Goal: Information Seeking & Learning: Learn about a topic

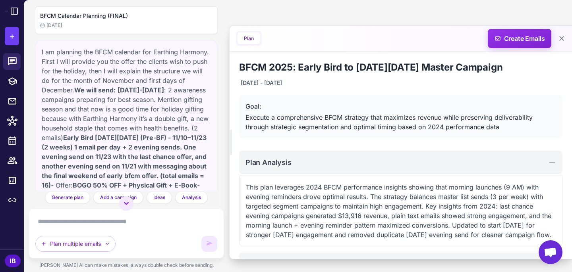
scroll to position [1224, 0]
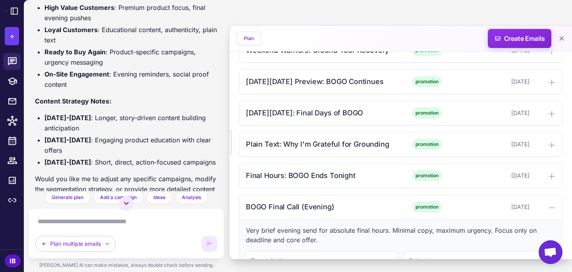
click at [333, 12] on div "BFCM Calendar Planning (FINAL) Today I am planning the BFCM calendar for Earthi…" at bounding box center [298, 136] width 548 height 272
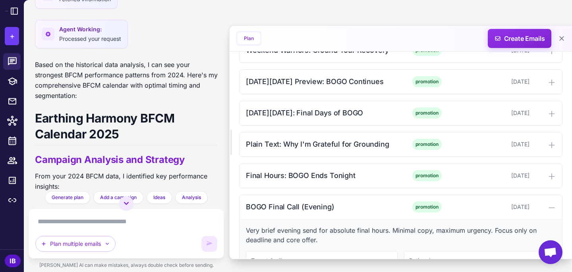
scroll to position [717, 0]
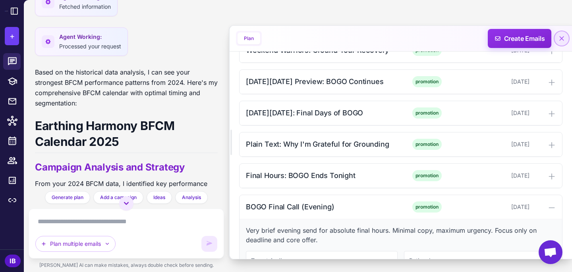
click at [562, 37] on icon at bounding box center [561, 38] width 5 height 5
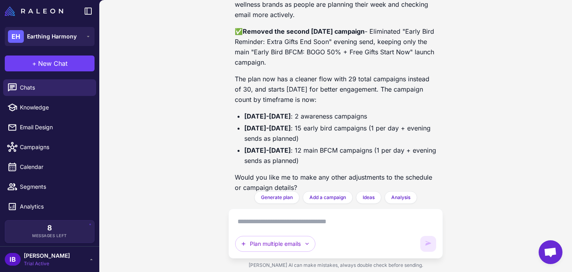
scroll to position [2095, 0]
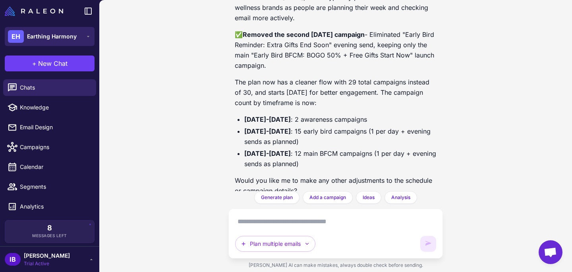
click at [62, 37] on span "Earthing Harmony" at bounding box center [52, 36] width 50 height 9
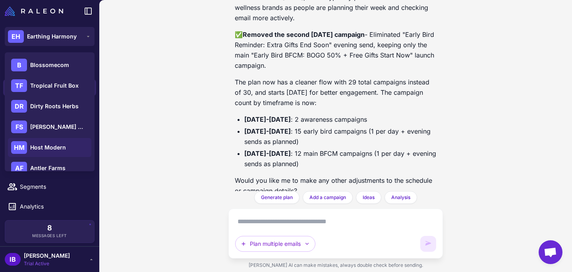
click at [47, 146] on span "Host Modern" at bounding box center [48, 147] width 36 height 9
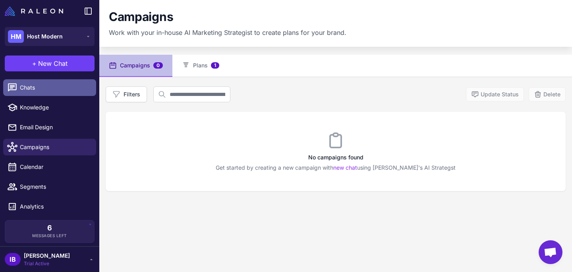
click at [32, 87] on span "Chats" at bounding box center [55, 87] width 70 height 9
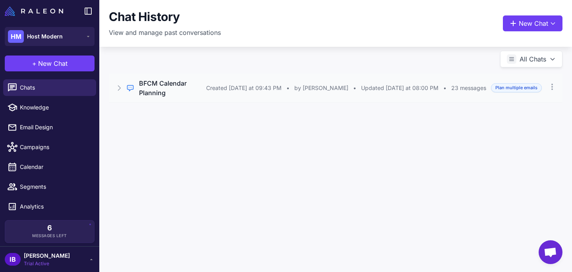
click at [204, 89] on div "Regular Chat BFCM Calendar Planning Created [DATE] at 09:43 PM • by [PERSON_NAM…" at bounding box center [335, 88] width 453 height 29
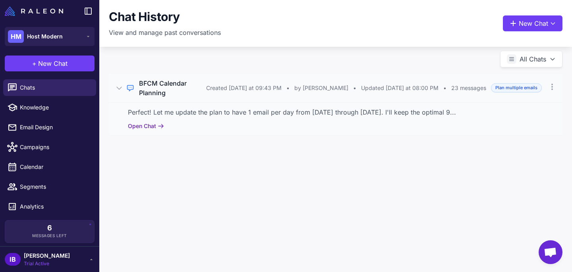
click at [153, 122] on button "Open Chat" at bounding box center [146, 126] width 36 height 9
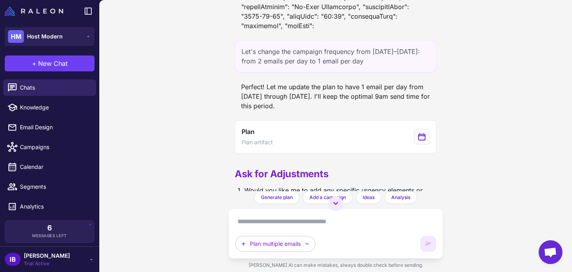
scroll to position [3469, 0]
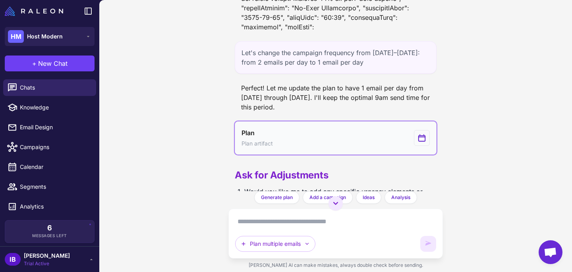
click at [397, 150] on button "Plan Plan artifact" at bounding box center [336, 137] width 202 height 33
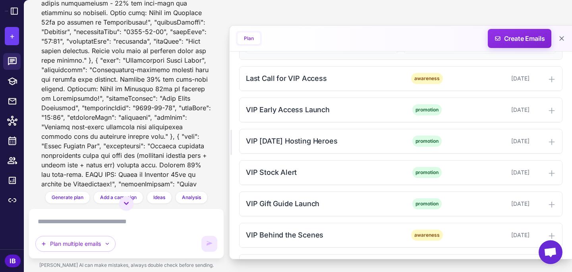
scroll to position [374, 0]
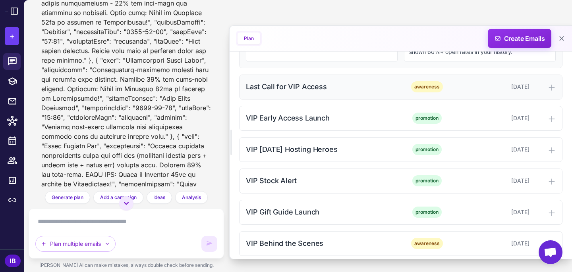
click at [296, 86] on div "Last Call for VIP Access" at bounding box center [322, 86] width 153 height 11
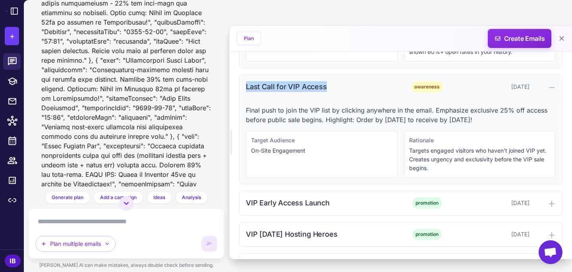
drag, startPoint x: 245, startPoint y: 87, endPoint x: 324, endPoint y: 86, distance: 79.0
click at [324, 86] on div "Last Call for VIP Access" at bounding box center [322, 86] width 153 height 11
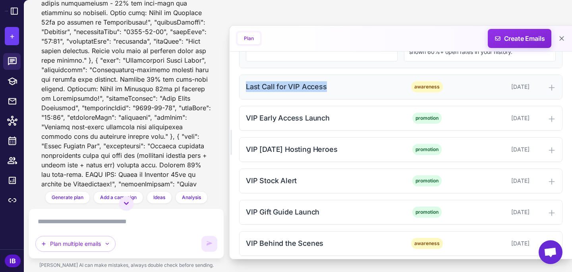
copy div "Last Call for VIP Access"
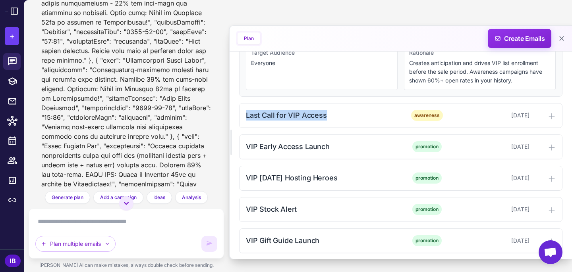
scroll to position [333, 0]
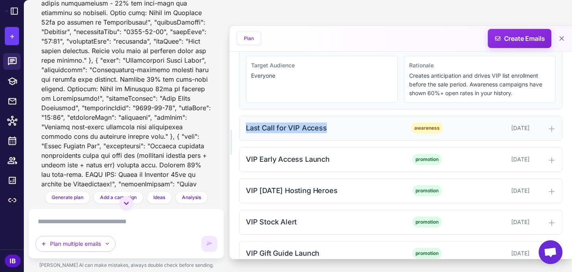
click at [293, 129] on div "Last Call for VIP Access" at bounding box center [322, 128] width 153 height 11
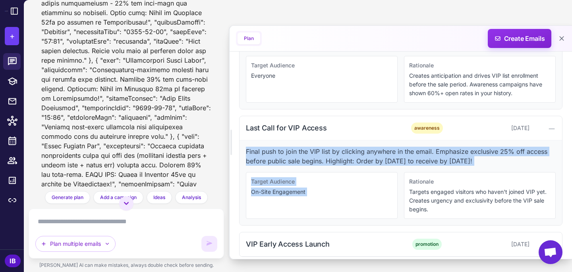
drag, startPoint x: 247, startPoint y: 152, endPoint x: 539, endPoint y: 166, distance: 292.4
click at [539, 166] on div "Final push to join the VIP list by clicking anywhere in the email. Emphasize ex…" at bounding box center [400, 183] width 322 height 85
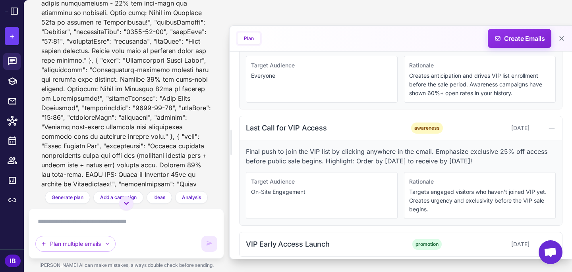
click at [535, 158] on p "Final push to join the VIP list by clicking anywhere in the email. Emphasize ex…" at bounding box center [401, 156] width 310 height 19
drag, startPoint x: 246, startPoint y: 151, endPoint x: 515, endPoint y: 160, distance: 268.5
click at [515, 160] on p "Final push to join the VIP list by clicking anywhere in the email. Emphasize ex…" at bounding box center [401, 156] width 310 height 19
copy p "Final push to join the VIP list by clicking anywhere in the email. Emphasize ex…"
click at [298, 130] on div "Last Call for VIP Access" at bounding box center [322, 128] width 153 height 11
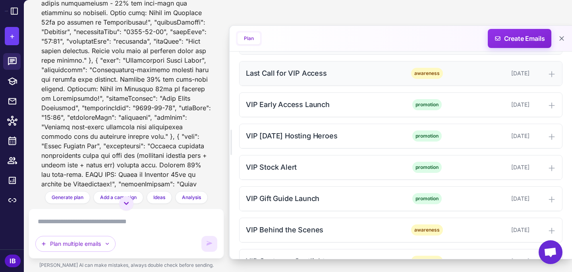
scroll to position [387, 0]
drag, startPoint x: 245, startPoint y: 102, endPoint x: 333, endPoint y: 107, distance: 88.3
click at [333, 107] on div "VIP Early Access Launch promotion [DATE]" at bounding box center [400, 105] width 322 height 24
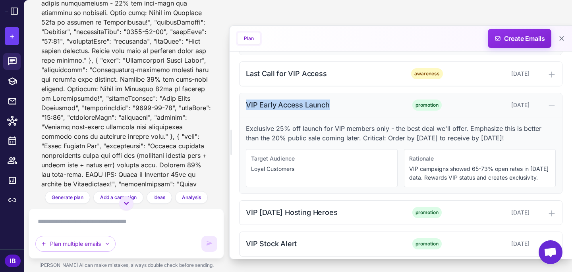
copy div "VIP Early Access Launch"
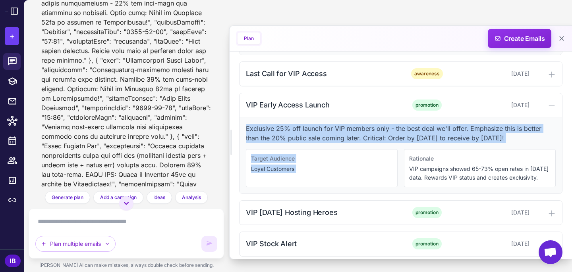
drag, startPoint x: 246, startPoint y: 128, endPoint x: 507, endPoint y: 88, distance: 264.2
click at [531, 143] on div "Exclusive 25% off launch for VIP members only - the best deal we'll offer. Emph…" at bounding box center [400, 155] width 322 height 76
copy div "Exclusive 25% off launch for VIP members only - the best deal we'll offer. Emph…"
click at [321, 127] on p "Exclusive 25% off launch for VIP members only - the best deal we'll offer. Emph…" at bounding box center [401, 133] width 310 height 19
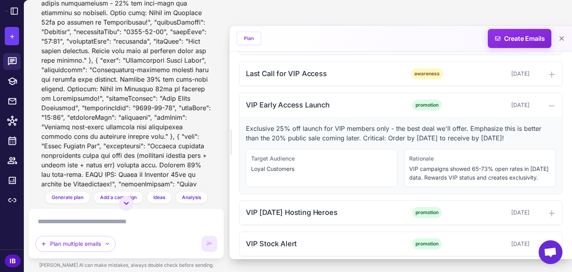
drag, startPoint x: 245, startPoint y: 127, endPoint x: 536, endPoint y: 135, distance: 291.0
click at [536, 135] on p "Exclusive 25% off launch for VIP members only - the best deal we'll offer. Emph…" at bounding box center [401, 133] width 310 height 19
copy p "Exclusive 25% off launch for VIP members only - the best deal we'll offer. Emph…"
click at [283, 106] on div "VIP Early Access Launch" at bounding box center [322, 105] width 153 height 11
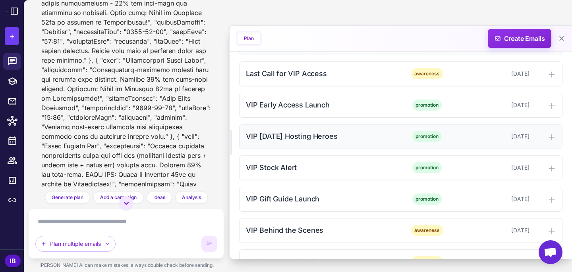
click at [262, 136] on div "VIP [DATE] Hosting Heroes" at bounding box center [322, 136] width 153 height 11
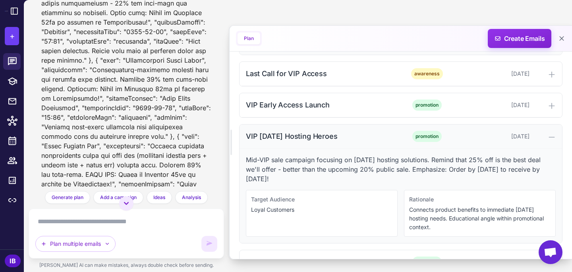
drag, startPoint x: 246, startPoint y: 135, endPoint x: 357, endPoint y: 144, distance: 111.5
click at [357, 144] on div "VIP [DATE] Hosting Heroes promotion [DATE]" at bounding box center [400, 137] width 322 height 24
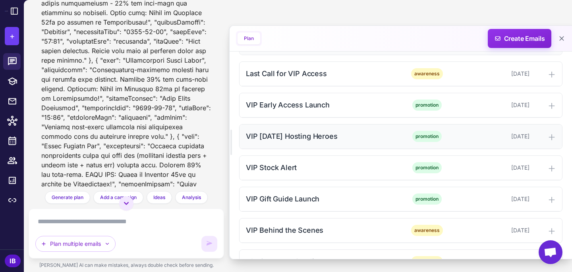
copy div "VIP [DATE] Hosting Heroes"
click at [260, 133] on div "VIP [DATE] Hosting Heroes" at bounding box center [322, 136] width 153 height 11
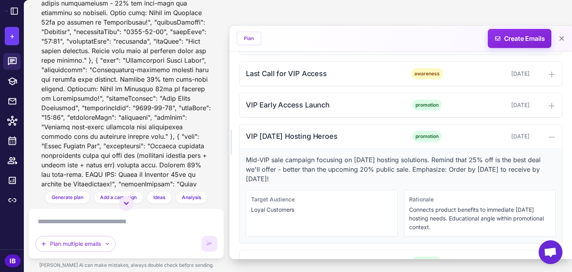
drag, startPoint x: 246, startPoint y: 158, endPoint x: 330, endPoint y: 179, distance: 86.4
click at [330, 179] on p "Mid-VIP sale campaign focusing on [DATE] hosting solutions. Remind that 25% off…" at bounding box center [401, 169] width 310 height 29
copy p "Mid-VIP sale campaign focusing on [DATE] hosting solutions. Remind that 25% off…"
click at [273, 134] on div "VIP [DATE] Hosting Heroes" at bounding box center [322, 136] width 153 height 11
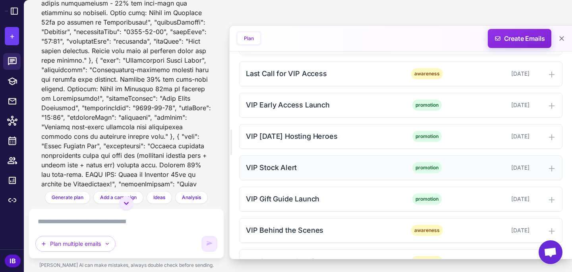
click at [282, 171] on div "VIP Stock Alert" at bounding box center [322, 167] width 153 height 11
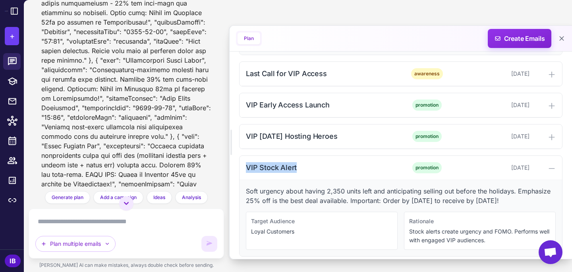
drag, startPoint x: 245, startPoint y: 165, endPoint x: 297, endPoint y: 154, distance: 52.6
click at [297, 164] on div "VIP Stock Alert promotion [DATE]" at bounding box center [400, 168] width 322 height 24
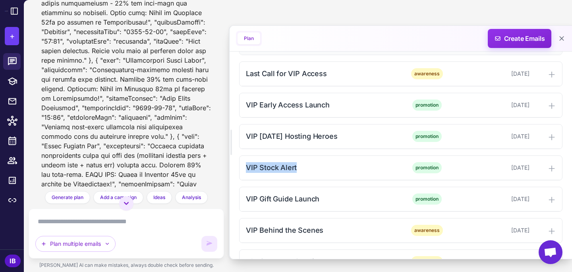
copy div "VIP Stock Alert"
click at [272, 168] on div "VIP Stock Alert" at bounding box center [322, 167] width 153 height 11
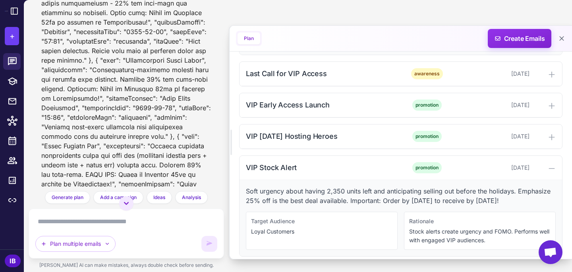
drag, startPoint x: 246, startPoint y: 191, endPoint x: 551, endPoint y: 201, distance: 304.2
click at [551, 201] on p "Soft urgency about having 2,350 units left and anticipating selling out before …" at bounding box center [401, 196] width 310 height 19
copy p "Soft urgency about having 2,350 units left and anticipating selling out before …"
click at [313, 167] on div "VIP Stock Alert" at bounding box center [322, 167] width 153 height 11
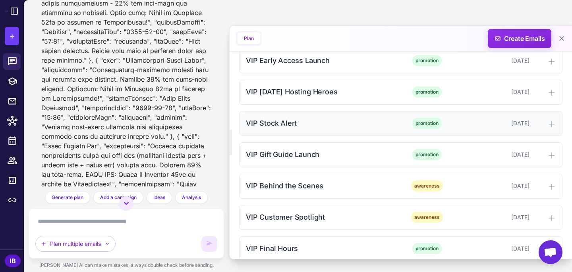
scroll to position [433, 0]
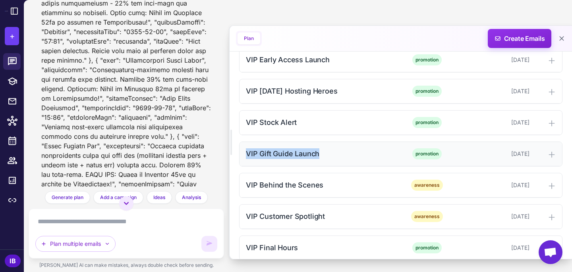
drag, startPoint x: 244, startPoint y: 152, endPoint x: 320, endPoint y: 156, distance: 76.3
click at [320, 156] on div "VIP Gift Guide Launch promotion [DATE]" at bounding box center [400, 154] width 322 height 24
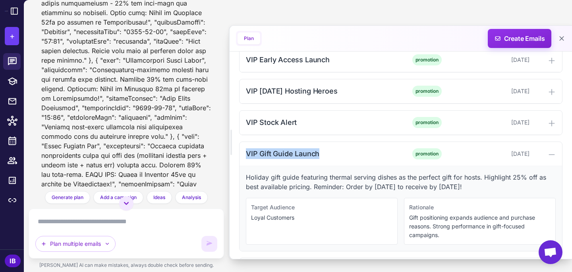
copy div "VIP Gift Guide Launch"
drag, startPoint x: 246, startPoint y: 177, endPoint x: 506, endPoint y: 188, distance: 260.2
click at [506, 188] on p "Holiday gift guide featuring thermal serving dishes as the perfect gift for hos…" at bounding box center [401, 182] width 310 height 19
click at [323, 157] on div "VIP Gift Guide Launch" at bounding box center [322, 153] width 153 height 11
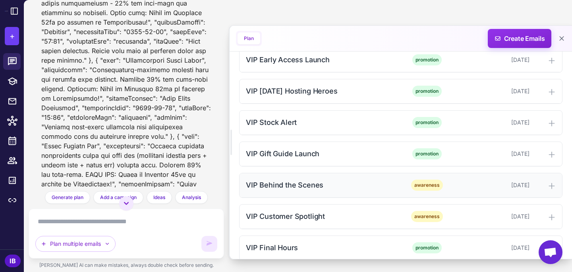
click at [296, 188] on div "VIP Behind the Scenes" at bounding box center [322, 185] width 153 height 11
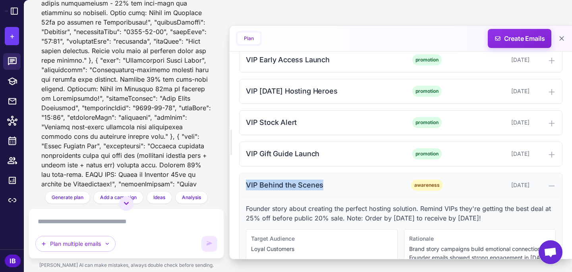
drag, startPoint x: 245, startPoint y: 183, endPoint x: 337, endPoint y: 181, distance: 91.7
click at [337, 181] on div "VIP Behind the Scenes awareness [DATE]" at bounding box center [400, 185] width 322 height 24
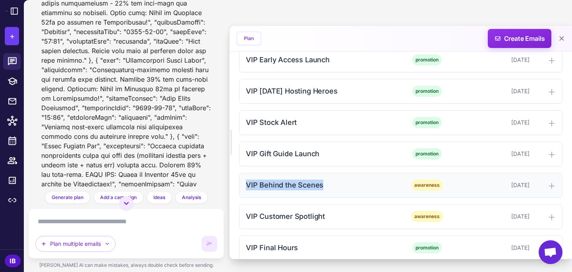
click at [295, 185] on div "VIP Behind the Scenes" at bounding box center [322, 185] width 153 height 11
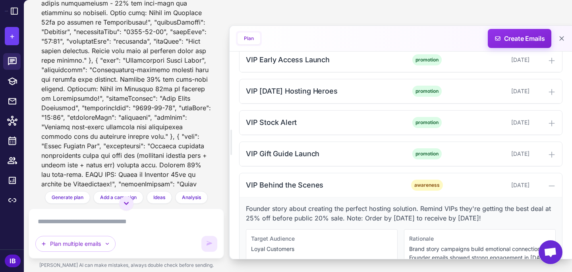
drag, startPoint x: 247, startPoint y: 208, endPoint x: 537, endPoint y: 219, distance: 290.7
click at [537, 221] on p "Founder story about creating the perfect hosting solution. Remind VIPs they're …" at bounding box center [401, 213] width 310 height 19
click at [300, 188] on div "VIP Behind the Scenes" at bounding box center [322, 185] width 153 height 11
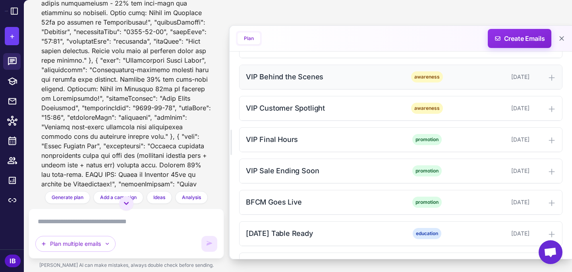
scroll to position [542, 0]
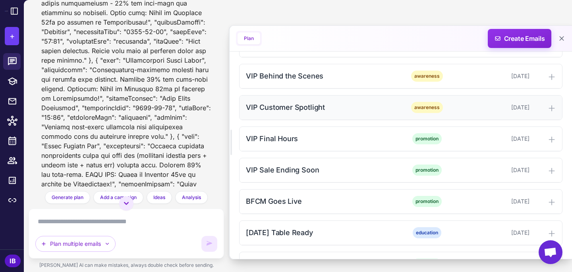
click at [294, 111] on div "VIP Customer Spotlight" at bounding box center [322, 107] width 153 height 11
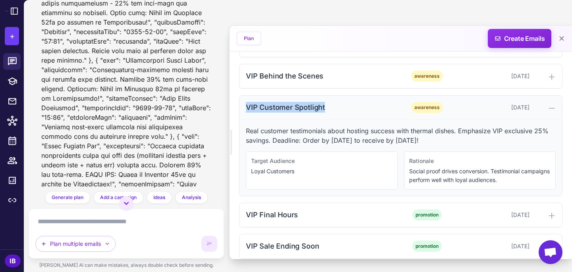
drag, startPoint x: 247, startPoint y: 106, endPoint x: 328, endPoint y: 108, distance: 81.0
click at [328, 108] on div "VIP Customer Spotlight" at bounding box center [322, 107] width 153 height 11
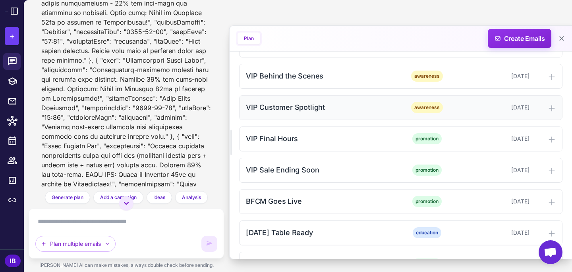
click at [314, 108] on div "VIP Customer Spotlight" at bounding box center [322, 107] width 153 height 11
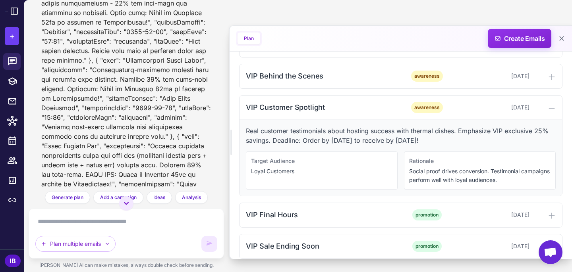
drag, startPoint x: 245, startPoint y: 130, endPoint x: 462, endPoint y: 143, distance: 217.1
click at [462, 143] on p "Real customer testimonials about hosting success with thermal dishes. Emphasize…" at bounding box center [401, 135] width 310 height 19
click at [280, 103] on div "VIP Customer Spotlight" at bounding box center [322, 107] width 153 height 11
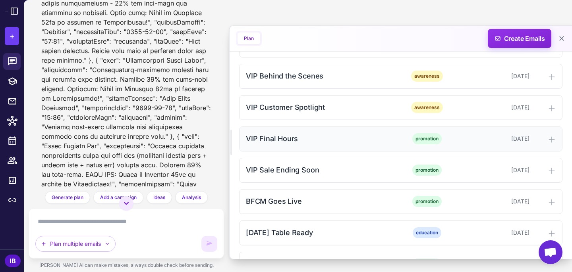
click at [279, 139] on div "VIP Final Hours" at bounding box center [322, 138] width 153 height 11
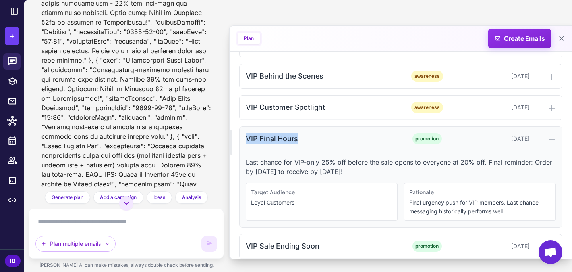
drag, startPoint x: 247, startPoint y: 139, endPoint x: 306, endPoint y: 136, distance: 59.6
click at [306, 136] on div "VIP Final Hours" at bounding box center [322, 138] width 153 height 11
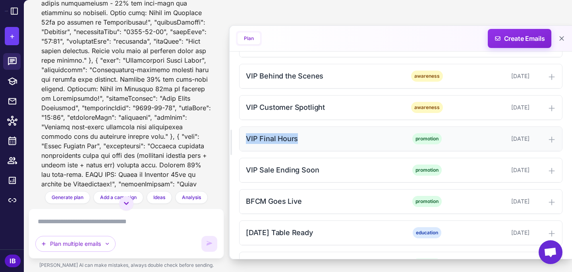
click at [261, 143] on div "VIP Final Hours" at bounding box center [322, 138] width 153 height 11
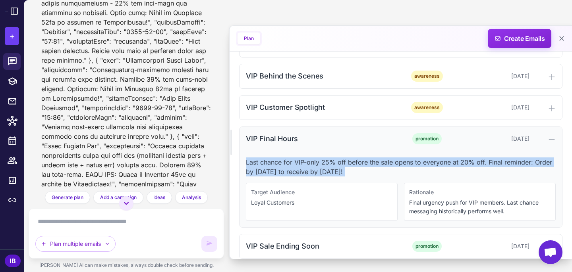
drag, startPoint x: 246, startPoint y: 161, endPoint x: 371, endPoint y: 148, distance: 125.8
click at [384, 177] on div "Last chance for VIP-only 25% off before the sale opens to everyone at 20% off. …" at bounding box center [400, 189] width 322 height 76
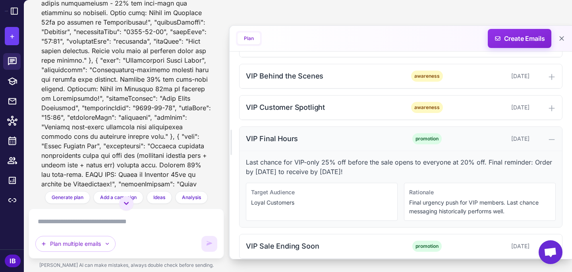
click at [279, 142] on div "VIP Final Hours" at bounding box center [322, 138] width 153 height 11
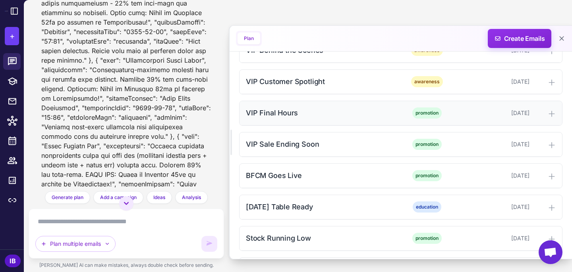
scroll to position [569, 0]
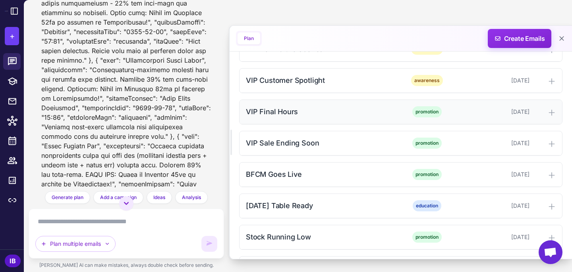
click at [279, 142] on div "VIP Sale Ending Soon" at bounding box center [322, 143] width 153 height 11
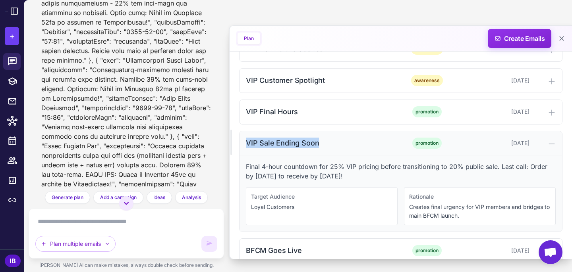
drag, startPoint x: 246, startPoint y: 141, endPoint x: 320, endPoint y: 137, distance: 74.0
click at [323, 147] on div "VIP Sale Ending Soon" at bounding box center [322, 143] width 153 height 11
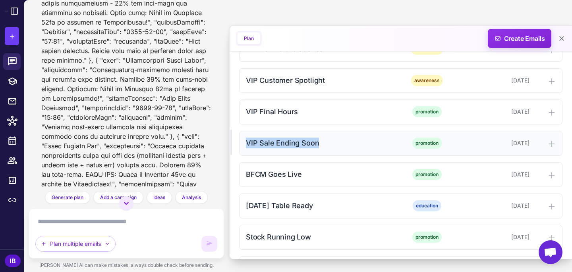
click at [259, 145] on div "VIP Sale Ending Soon" at bounding box center [322, 143] width 153 height 11
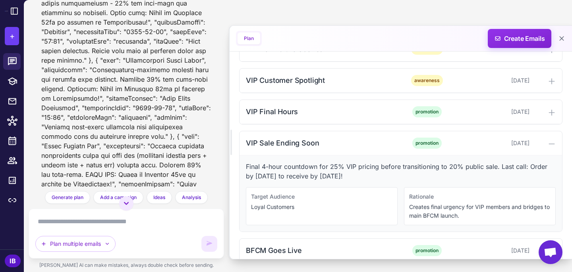
drag, startPoint x: 246, startPoint y: 167, endPoint x: 381, endPoint y: 160, distance: 134.7
click at [385, 175] on p "Final 4-hour countdown for 25% VIP pricing before transitioning to 20% public s…" at bounding box center [401, 171] width 310 height 19
click at [313, 143] on div "VIP Sale Ending Soon" at bounding box center [322, 143] width 153 height 11
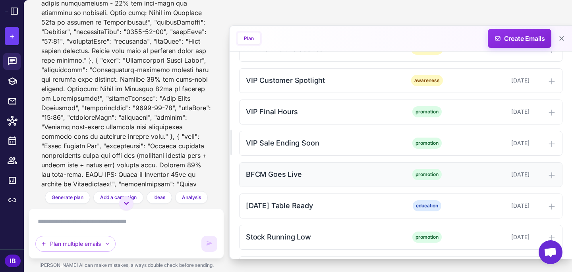
click at [295, 171] on div "BFCM Goes Live" at bounding box center [322, 174] width 153 height 11
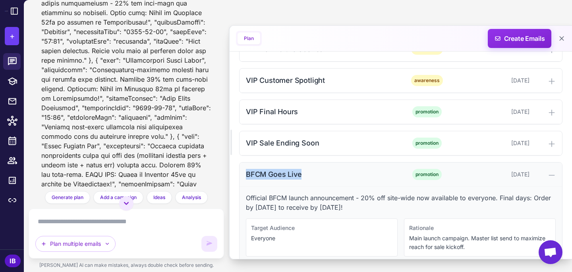
drag, startPoint x: 244, startPoint y: 174, endPoint x: 311, endPoint y: 177, distance: 66.3
click at [311, 177] on div "BFCM Goes Live promotion [DATE]" at bounding box center [400, 175] width 322 height 24
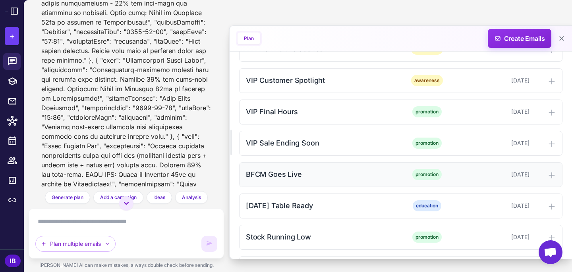
click at [277, 173] on div "BFCM Goes Live" at bounding box center [322, 174] width 153 height 11
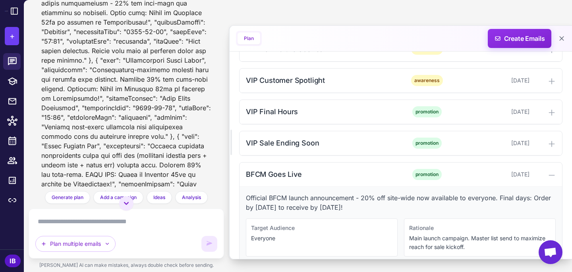
drag, startPoint x: 246, startPoint y: 198, endPoint x: 391, endPoint y: 207, distance: 145.2
click at [391, 207] on p "Official BFCM launch announcement - 20% off site-wide now available to everyone…" at bounding box center [401, 202] width 310 height 19
click at [278, 177] on div "BFCM Goes Live" at bounding box center [322, 174] width 153 height 11
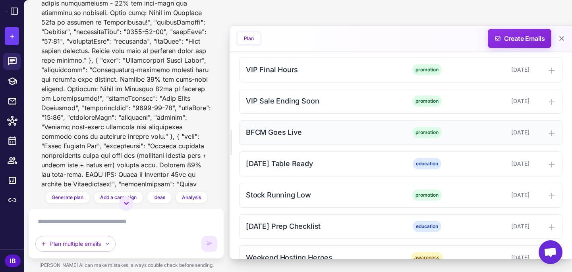
scroll to position [622, 0]
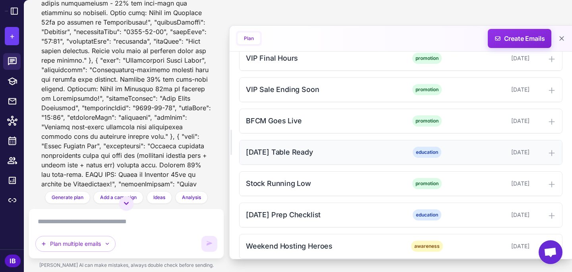
click at [287, 153] on div "[DATE] Table Ready" at bounding box center [322, 152] width 153 height 11
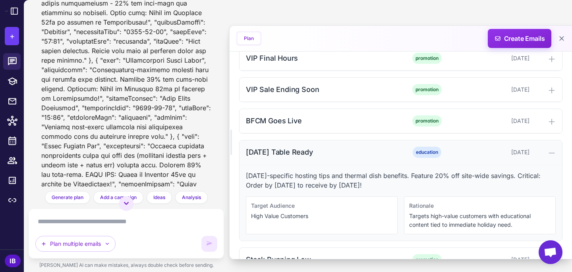
drag, startPoint x: 248, startPoint y: 150, endPoint x: 340, endPoint y: 149, distance: 92.1
click at [340, 149] on div "[DATE] Table Ready" at bounding box center [322, 152] width 153 height 11
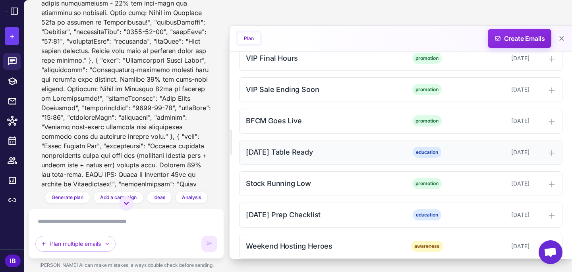
click at [290, 156] on div "[DATE] Table Ready" at bounding box center [322, 152] width 153 height 11
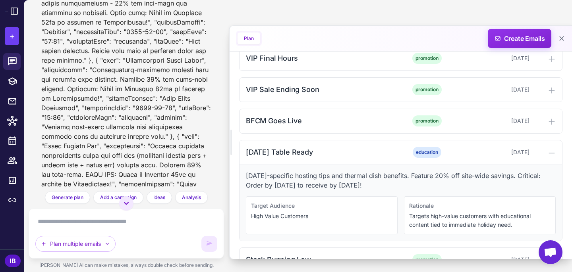
drag, startPoint x: 246, startPoint y: 176, endPoint x: 429, endPoint y: 189, distance: 183.5
click at [429, 189] on p "[DATE]-specific hosting tips and thermal dish benefits. Feature 20% off site-wi…" at bounding box center [401, 180] width 310 height 19
click at [278, 148] on div "[DATE] Table Ready" at bounding box center [322, 152] width 153 height 11
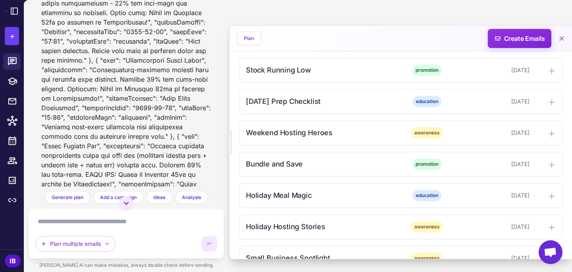
scroll to position [726, 0]
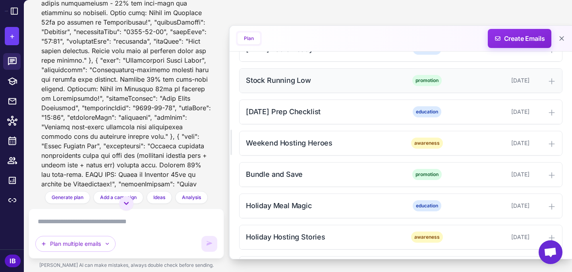
click at [290, 79] on div "Stock Running Low" at bounding box center [322, 80] width 153 height 11
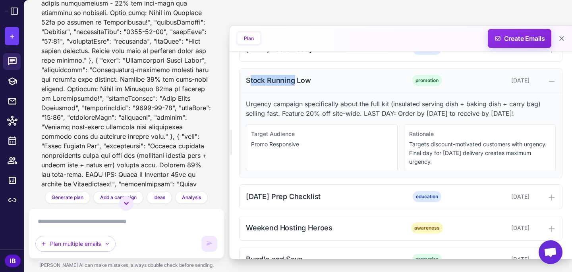
drag, startPoint x: 248, startPoint y: 83, endPoint x: 295, endPoint y: 84, distance: 46.5
click at [295, 84] on div "Stock Running Low" at bounding box center [322, 80] width 153 height 11
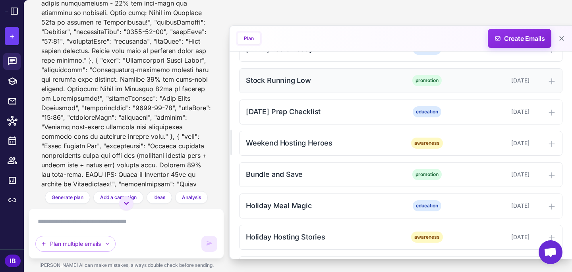
click at [246, 79] on div "Stock Running Low" at bounding box center [322, 80] width 153 height 11
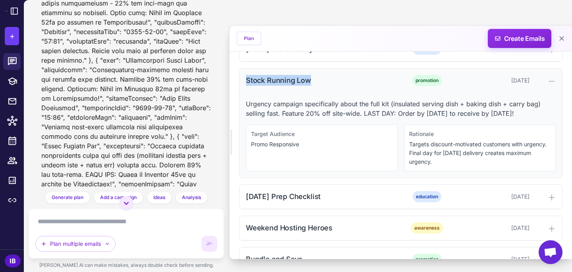
drag, startPoint x: 246, startPoint y: 79, endPoint x: 312, endPoint y: 81, distance: 66.3
click at [312, 81] on div "Stock Running Low" at bounding box center [322, 80] width 153 height 11
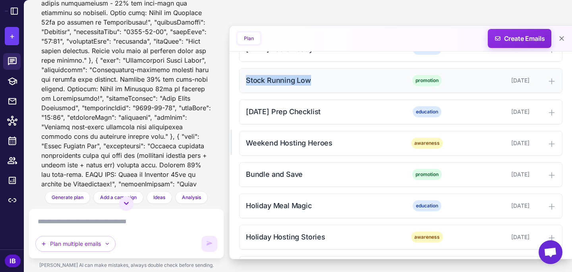
click at [292, 82] on div "Stock Running Low" at bounding box center [322, 80] width 153 height 11
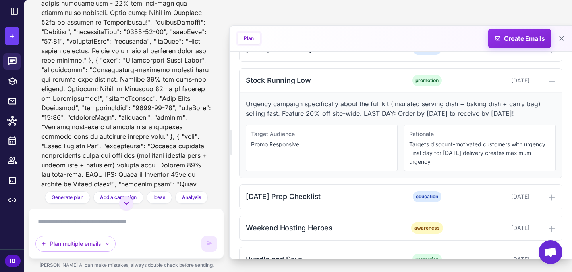
drag, startPoint x: 246, startPoint y: 105, endPoint x: 300, endPoint y: 121, distance: 55.6
click at [300, 118] on p "Urgency campaign specifically about the full kit (insulated serving dish + baki…" at bounding box center [401, 108] width 310 height 19
click at [287, 81] on div "Stock Running Low" at bounding box center [322, 80] width 153 height 11
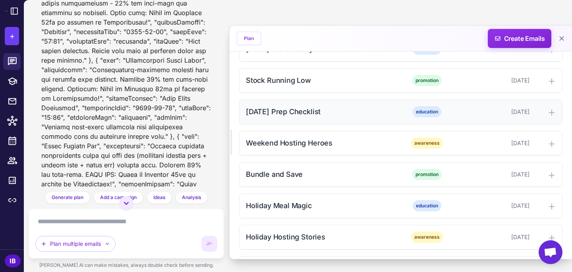
drag, startPoint x: 246, startPoint y: 113, endPoint x: 343, endPoint y: 116, distance: 97.3
click at [343, 116] on div "[DATE] Prep Checklist" at bounding box center [322, 111] width 153 height 11
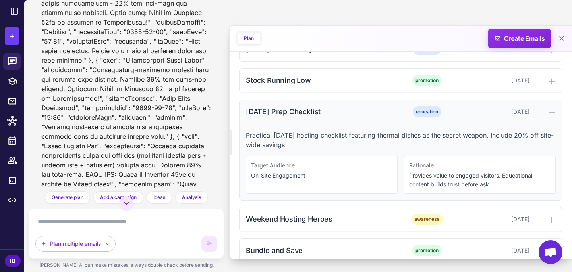
click at [283, 119] on div "[DATE] Prep Checklist education [DATE]" at bounding box center [400, 112] width 322 height 24
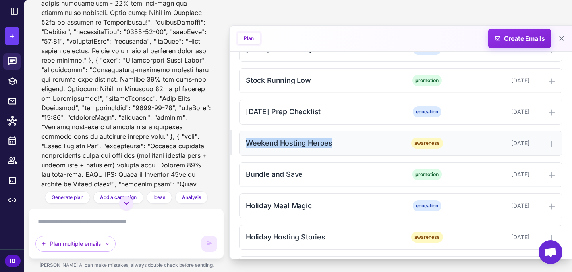
drag, startPoint x: 247, startPoint y: 141, endPoint x: 321, endPoint y: 147, distance: 74.8
click at [322, 149] on div "Weekend Hosting Heroes awareness [DATE]" at bounding box center [400, 143] width 322 height 24
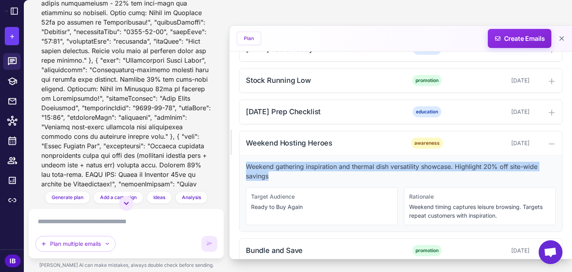
drag, startPoint x: 247, startPoint y: 166, endPoint x: 280, endPoint y: 172, distance: 33.6
click at [281, 177] on p "Weekend gathering inspiration and thermal dish versatility showcase. Highlight …" at bounding box center [401, 171] width 310 height 19
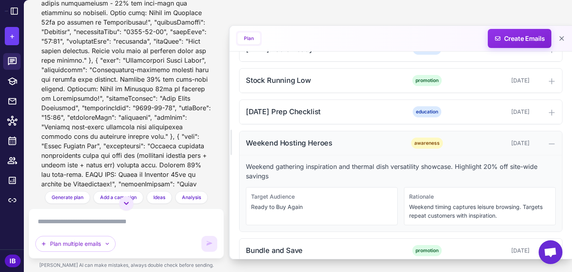
click at [320, 140] on div "Weekend Hosting Heroes" at bounding box center [322, 143] width 153 height 11
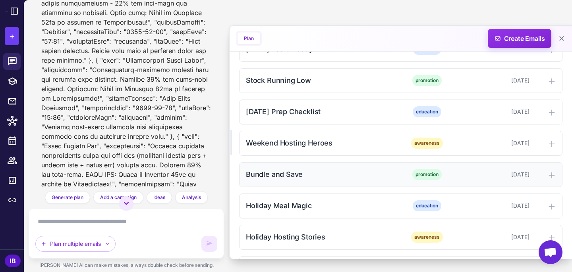
click at [281, 172] on div "Bundle and Save" at bounding box center [322, 174] width 153 height 11
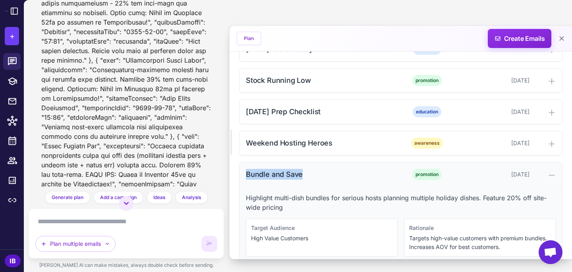
drag, startPoint x: 246, startPoint y: 173, endPoint x: 314, endPoint y: 171, distance: 68.3
click at [315, 177] on div "Bundle and Save" at bounding box center [322, 174] width 153 height 11
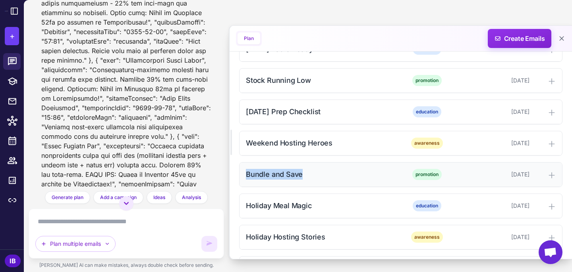
click at [282, 175] on div "Bundle and Save" at bounding box center [322, 174] width 153 height 11
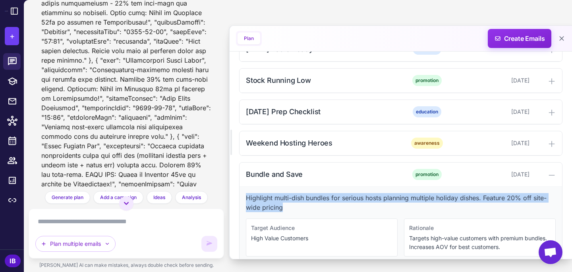
drag, startPoint x: 246, startPoint y: 197, endPoint x: 296, endPoint y: 203, distance: 49.9
click at [296, 206] on p "Highlight multi-dish bundles for serious hosts planning multiple holiday dishes…" at bounding box center [401, 202] width 310 height 19
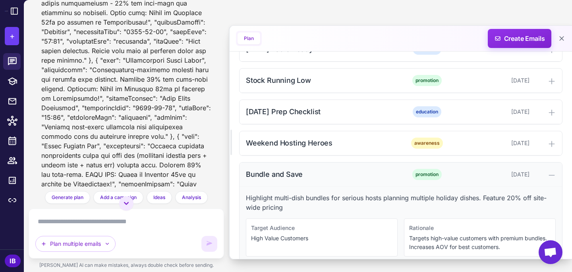
click at [264, 177] on div "Bundle and Save" at bounding box center [322, 174] width 153 height 11
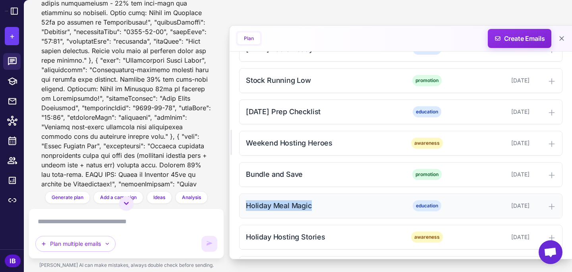
drag, startPoint x: 246, startPoint y: 204, endPoint x: 316, endPoint y: 205, distance: 69.9
click at [316, 208] on div "Holiday Meal Magic" at bounding box center [322, 205] width 153 height 11
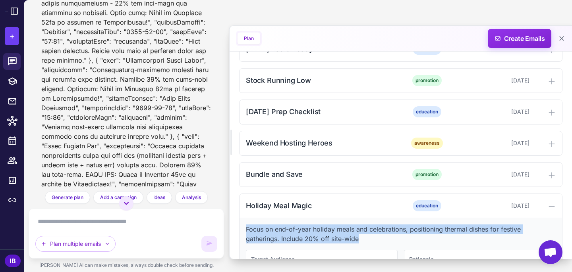
drag, startPoint x: 246, startPoint y: 231, endPoint x: 360, endPoint y: 238, distance: 114.5
click at [361, 240] on p "Focus on end-of-year holiday meals and celebrations, positioning thermal dishes…" at bounding box center [401, 234] width 310 height 19
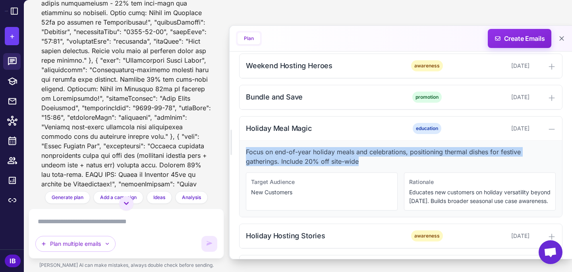
scroll to position [810, 0]
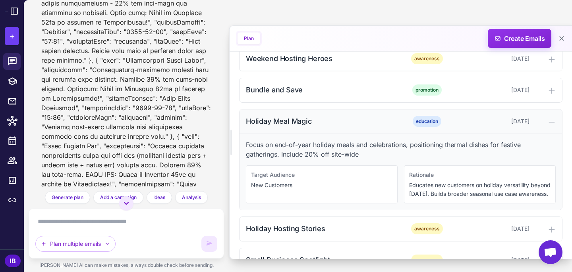
click at [281, 127] on div "Holiday Meal Magic education [DATE]" at bounding box center [400, 122] width 322 height 24
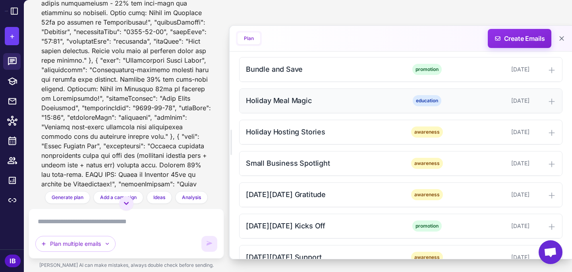
scroll to position [831, 0]
click at [277, 134] on div "Holiday Hosting Stories" at bounding box center [322, 131] width 153 height 11
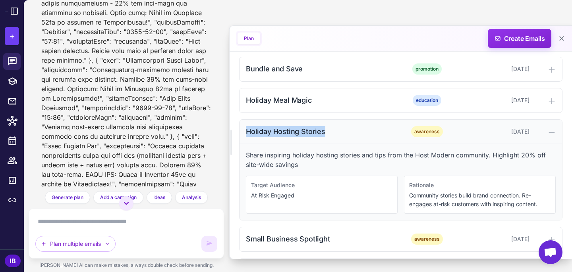
drag, startPoint x: 246, startPoint y: 132, endPoint x: 326, endPoint y: 138, distance: 79.6
click at [326, 138] on div "Holiday Hosting Stories awareness [DATE]" at bounding box center [400, 132] width 322 height 24
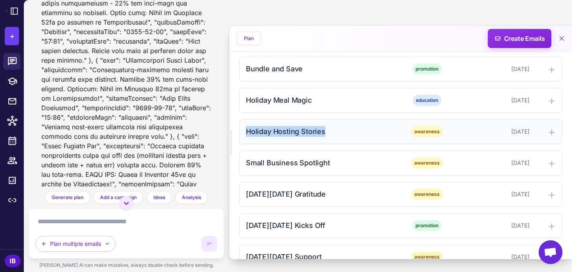
click at [273, 130] on div "Holiday Hosting Stories" at bounding box center [322, 131] width 153 height 11
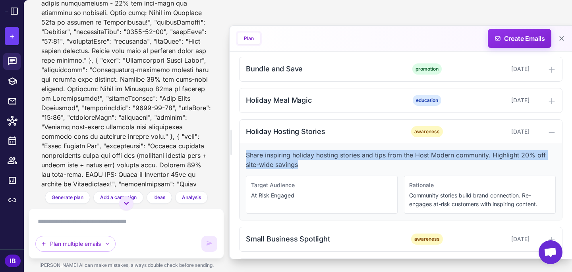
drag, startPoint x: 246, startPoint y: 153, endPoint x: 299, endPoint y: 162, distance: 53.6
click at [299, 163] on p "Share inspiring holiday hosting stories and tips from the Host Modern community…" at bounding box center [401, 159] width 310 height 19
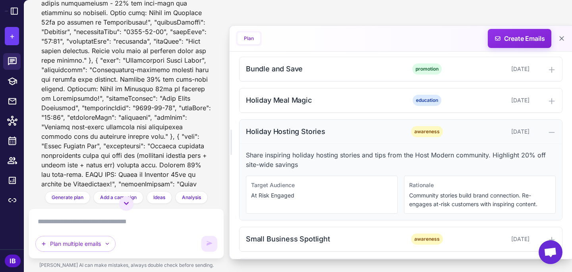
click at [268, 131] on div "Holiday Hosting Stories" at bounding box center [322, 131] width 153 height 11
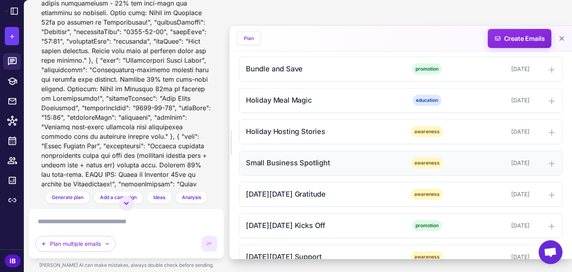
click at [273, 170] on div "Small Business Spotlight awareness [DATE]" at bounding box center [400, 163] width 322 height 24
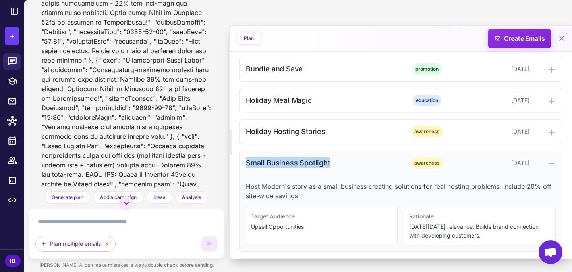
drag, startPoint x: 245, startPoint y: 162, endPoint x: 331, endPoint y: 161, distance: 85.3
click at [331, 161] on div "Small Business Spotlight awareness [DATE]" at bounding box center [400, 163] width 322 height 24
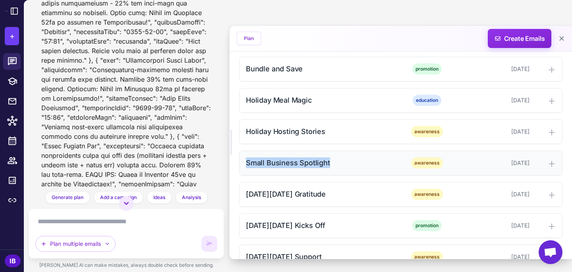
click at [287, 163] on div "Small Business Spotlight" at bounding box center [322, 163] width 153 height 11
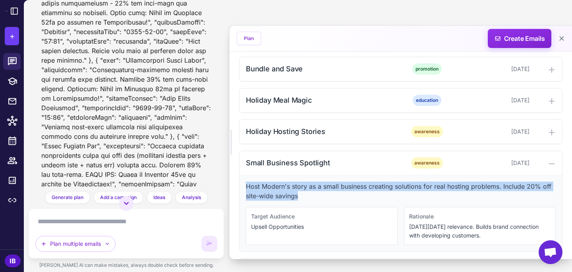
drag, startPoint x: 246, startPoint y: 186, endPoint x: 303, endPoint y: 197, distance: 57.8
click at [303, 197] on p "Host Modern's story as a small business creating solutions for real hosting pro…" at bounding box center [401, 191] width 310 height 19
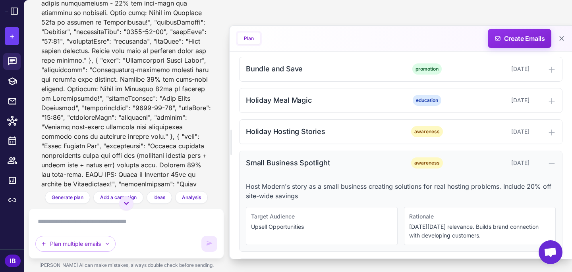
click at [277, 162] on div "Small Business Spotlight" at bounding box center [322, 163] width 153 height 11
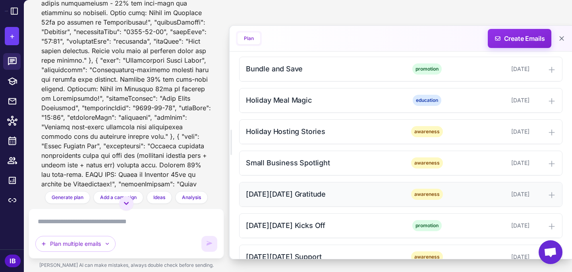
click at [280, 194] on div "[DATE][DATE] Gratitude" at bounding box center [322, 194] width 153 height 11
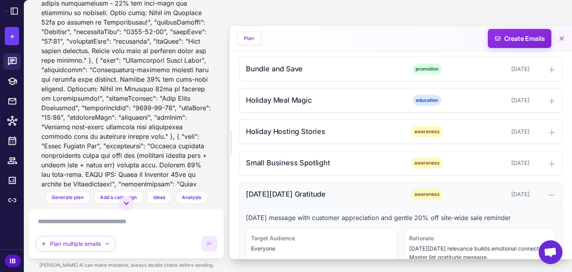
drag, startPoint x: 246, startPoint y: 192, endPoint x: 340, endPoint y: 198, distance: 93.9
click at [340, 198] on div "[DATE][DATE] Gratitude" at bounding box center [322, 194] width 153 height 11
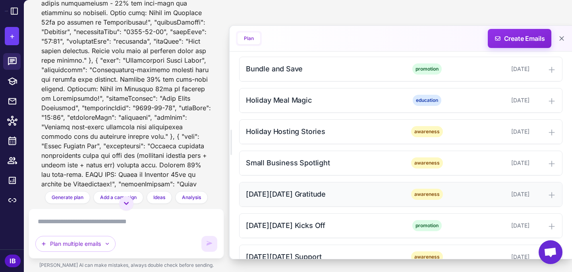
click at [281, 194] on div "[DATE][DATE] Gratitude" at bounding box center [322, 194] width 153 height 11
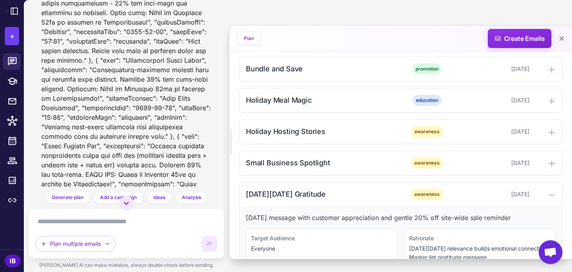
drag, startPoint x: 246, startPoint y: 218, endPoint x: 533, endPoint y: 219, distance: 287.4
click at [533, 219] on p "[DATE] message with customer appreciation and gentle 20% off site-wide sale rem…" at bounding box center [401, 218] width 310 height 10
click at [264, 193] on div "[DATE][DATE] Gratitude" at bounding box center [322, 194] width 153 height 11
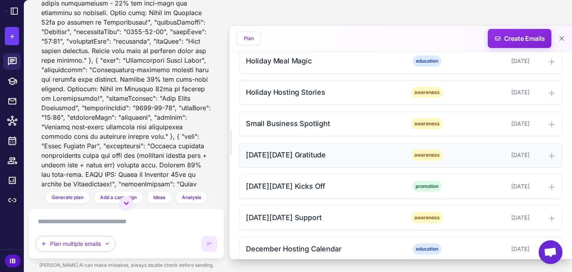
scroll to position [878, 0]
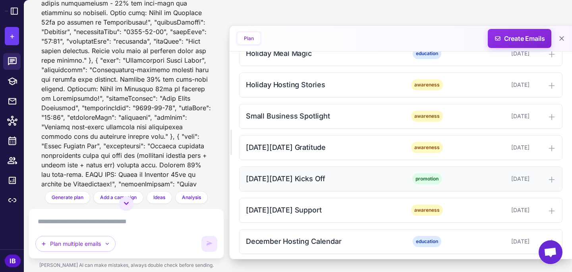
click at [270, 178] on div "[DATE][DATE] Kicks Off" at bounding box center [322, 178] width 153 height 11
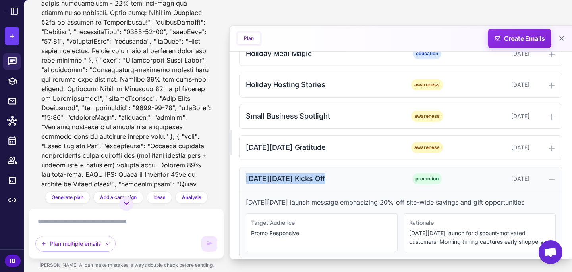
drag, startPoint x: 246, startPoint y: 179, endPoint x: 321, endPoint y: 178, distance: 75.4
click at [321, 178] on div "[DATE][DATE] Kicks Off" at bounding box center [322, 178] width 153 height 11
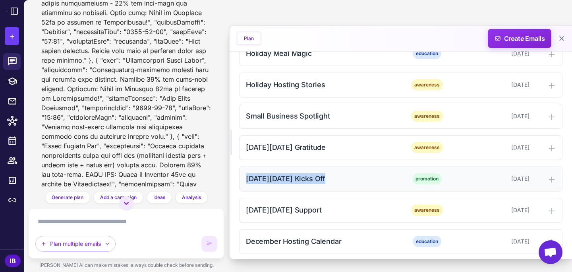
click at [295, 180] on div "[DATE][DATE] Kicks Off" at bounding box center [322, 178] width 153 height 11
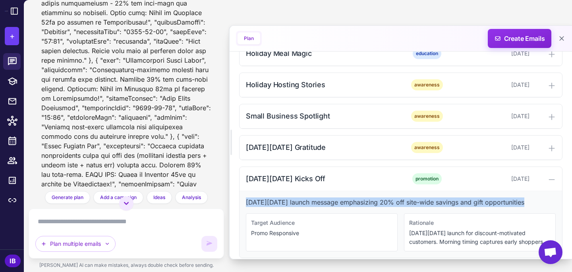
drag, startPoint x: 246, startPoint y: 203, endPoint x: 522, endPoint y: 204, distance: 275.9
click at [522, 204] on p "[DATE][DATE] launch message emphasizing 20% off site-wide savings and gift oppo…" at bounding box center [401, 203] width 310 height 10
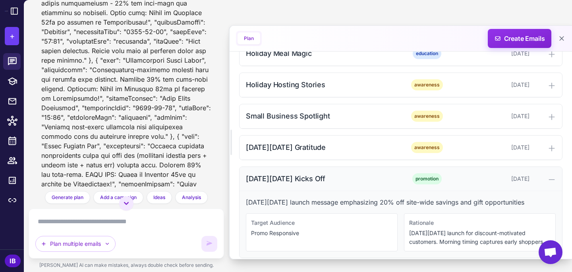
click at [291, 181] on div "[DATE][DATE] Kicks Off" at bounding box center [322, 178] width 153 height 11
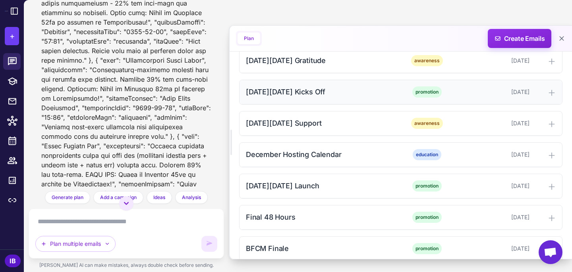
scroll to position [976, 0]
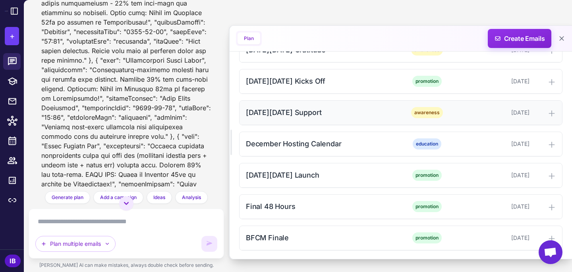
click at [289, 108] on div "[DATE][DATE] Support" at bounding box center [322, 112] width 153 height 11
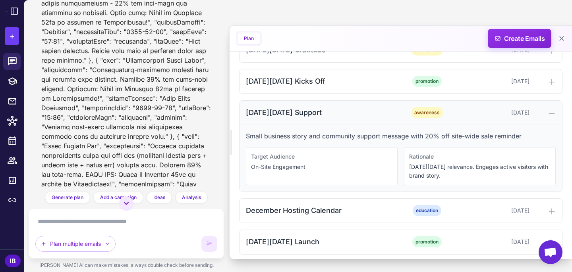
drag, startPoint x: 246, startPoint y: 112, endPoint x: 358, endPoint y: 113, distance: 111.5
click at [358, 113] on div "[DATE][DATE] Support" at bounding box center [322, 112] width 153 height 11
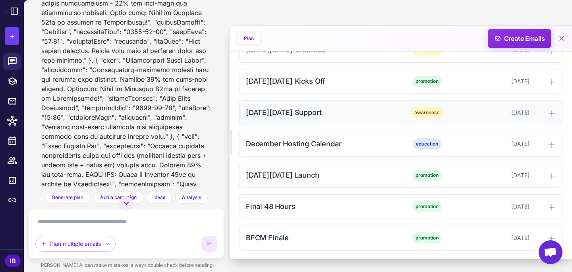
click at [315, 115] on div "[DATE][DATE] Support" at bounding box center [322, 112] width 153 height 11
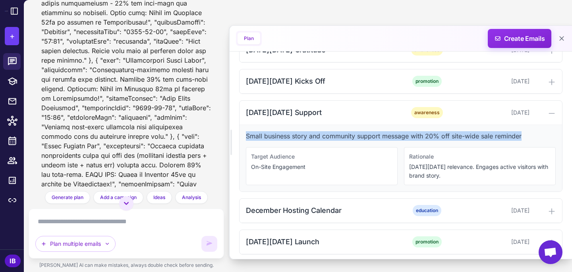
drag, startPoint x: 246, startPoint y: 135, endPoint x: 526, endPoint y: 137, distance: 280.2
click at [526, 137] on p "Small business story and community support message with 20% off site-wide sale …" at bounding box center [401, 136] width 310 height 10
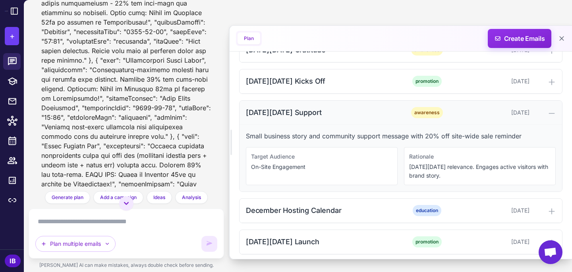
click at [299, 113] on div "[DATE][DATE] Support" at bounding box center [322, 112] width 153 height 11
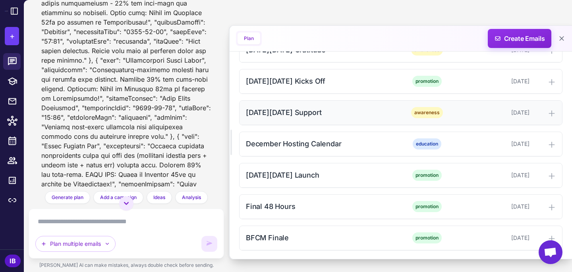
scroll to position [977, 0]
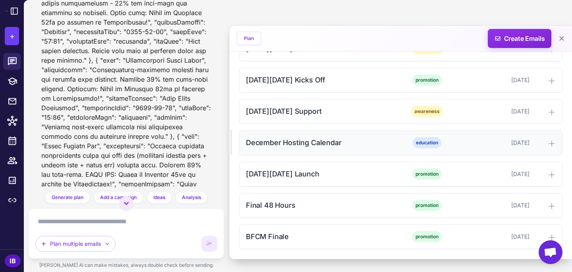
click at [279, 145] on div "December Hosting Calendar" at bounding box center [322, 142] width 153 height 11
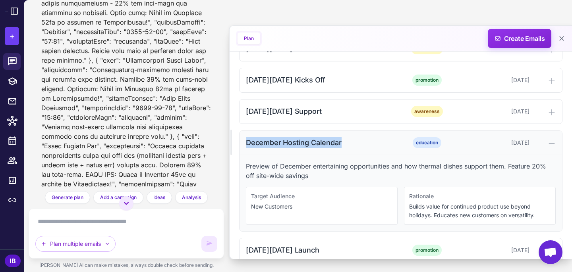
drag, startPoint x: 246, startPoint y: 144, endPoint x: 346, endPoint y: 142, distance: 100.0
click at [346, 142] on div "December Hosting Calendar" at bounding box center [322, 142] width 153 height 11
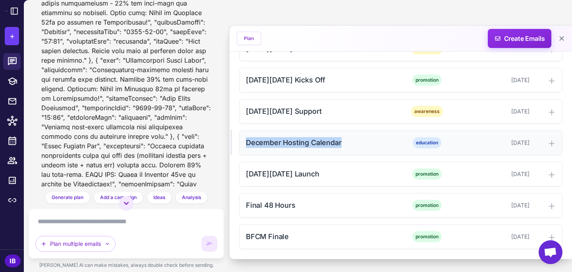
click at [289, 141] on div "December Hosting Calendar" at bounding box center [322, 142] width 153 height 11
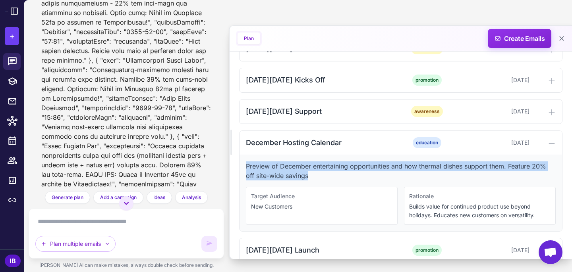
drag, startPoint x: 246, startPoint y: 165, endPoint x: 311, endPoint y: 175, distance: 65.1
click at [311, 175] on p "Preview of December entertaining opportunities and how thermal dishes support t…" at bounding box center [401, 171] width 310 height 19
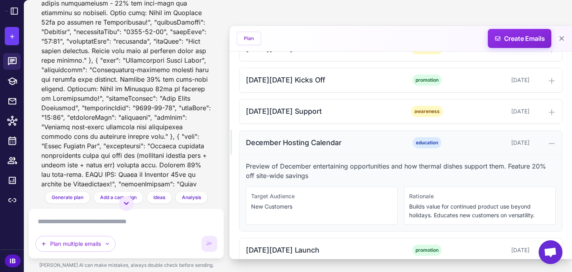
click at [278, 142] on div "December Hosting Calendar" at bounding box center [322, 142] width 153 height 11
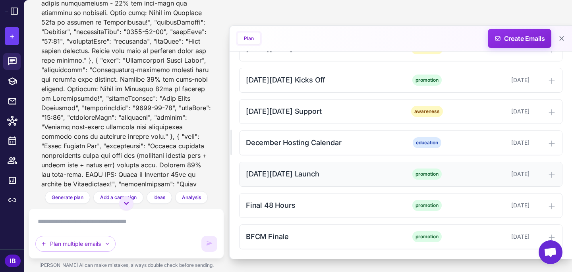
click at [275, 172] on div "[DATE][DATE] Launch" at bounding box center [322, 174] width 153 height 11
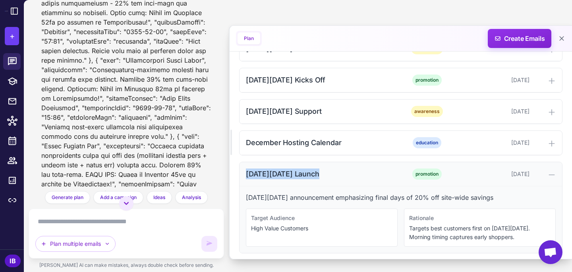
drag, startPoint x: 246, startPoint y: 172, endPoint x: 325, endPoint y: 174, distance: 79.0
click at [325, 174] on div "[DATE][DATE] Launch" at bounding box center [322, 174] width 153 height 11
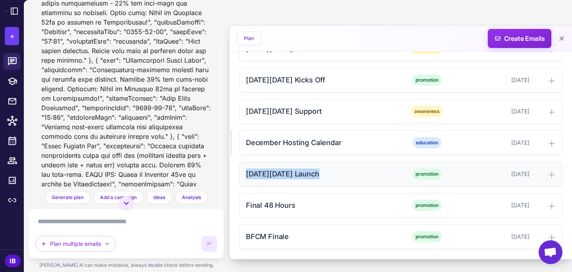
click at [275, 177] on div "[DATE][DATE] Launch" at bounding box center [322, 174] width 153 height 11
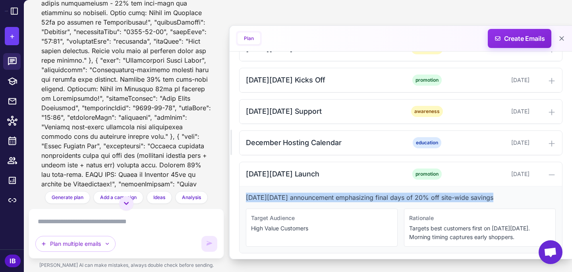
drag, startPoint x: 246, startPoint y: 198, endPoint x: 497, endPoint y: 200, distance: 250.9
click at [497, 200] on p "[DATE][DATE] announcement emphasizing final days of 20% off site-wide savings" at bounding box center [401, 198] width 310 height 10
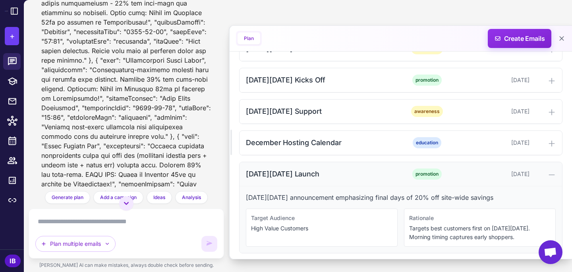
click at [308, 177] on div "[DATE][DATE] Launch" at bounding box center [322, 174] width 153 height 11
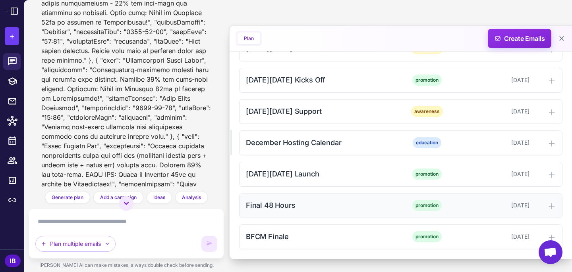
click at [263, 204] on div "Final 48 Hours" at bounding box center [322, 205] width 153 height 11
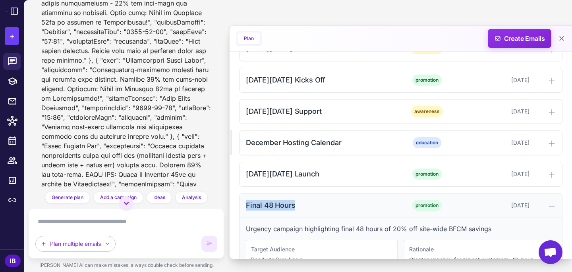
drag, startPoint x: 245, startPoint y: 204, endPoint x: 298, endPoint y: 202, distance: 52.8
click at [298, 202] on div "Final 48 Hours" at bounding box center [322, 205] width 153 height 11
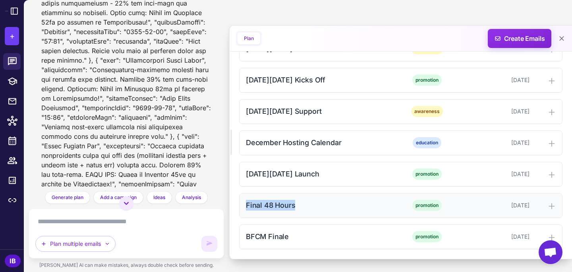
click at [281, 203] on div "Final 48 Hours" at bounding box center [322, 205] width 153 height 11
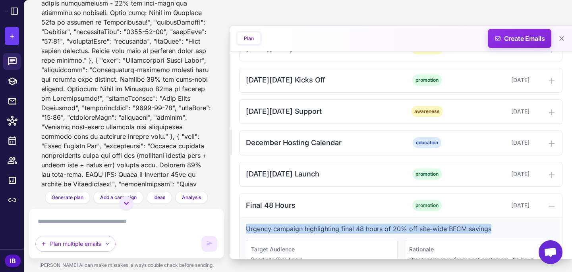
drag, startPoint x: 246, startPoint y: 229, endPoint x: 493, endPoint y: 226, distance: 246.9
click at [493, 226] on p "Urgency campaign highlighting final 48 hours of 20% off site-wide BFCM savings" at bounding box center [401, 229] width 310 height 10
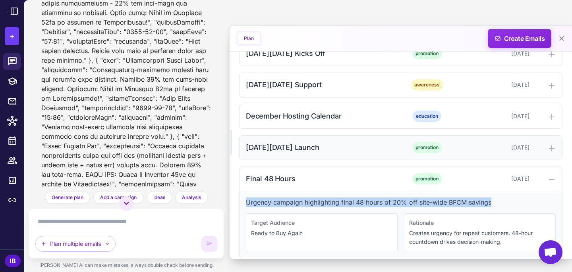
scroll to position [1043, 0]
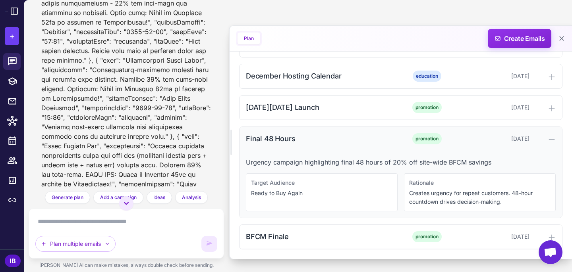
click at [279, 137] on div "Final 48 Hours" at bounding box center [322, 138] width 153 height 11
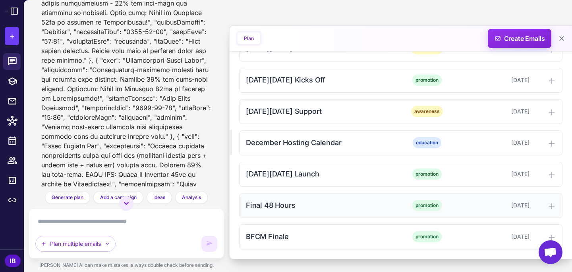
scroll to position [977, 0]
click at [268, 236] on div "BFCM Finale" at bounding box center [322, 236] width 153 height 11
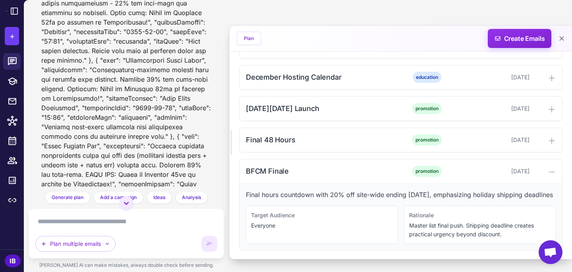
scroll to position [1043, 0]
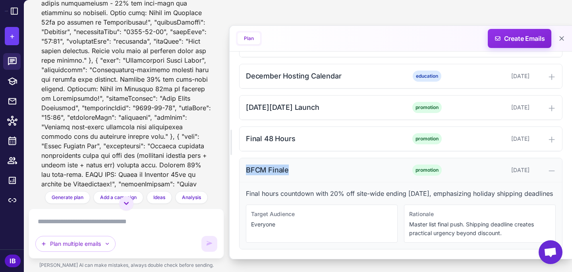
drag, startPoint x: 246, startPoint y: 167, endPoint x: 287, endPoint y: 169, distance: 40.9
click at [287, 169] on div "BFCM Finale" at bounding box center [322, 170] width 153 height 11
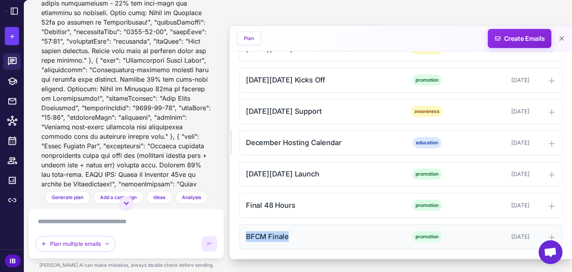
scroll to position [977, 0]
click at [279, 235] on div "BFCM Finale" at bounding box center [322, 236] width 153 height 11
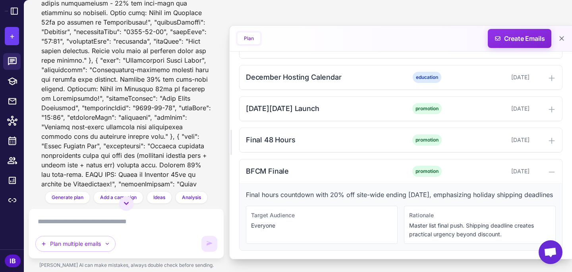
scroll to position [1043, 0]
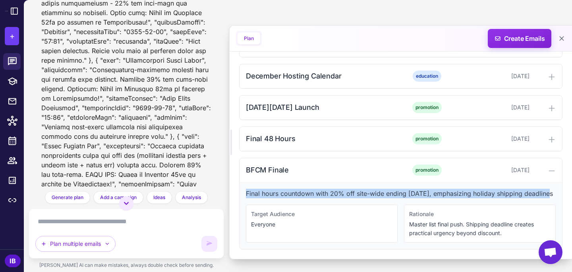
drag, startPoint x: 246, startPoint y: 193, endPoint x: 551, endPoint y: 190, distance: 304.8
click at [551, 192] on p "Final hours countdown with 20% off site-wide ending [DATE], emphasizing holiday…" at bounding box center [401, 194] width 310 height 10
